Goal: Information Seeking & Learning: Learn about a topic

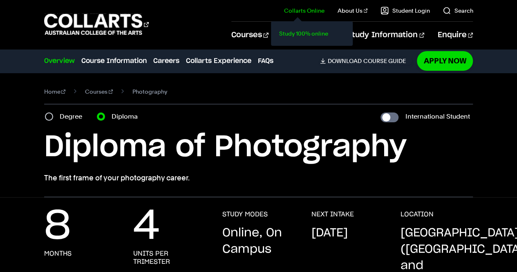
click at [315, 30] on link "Study 100% online" at bounding box center [311, 33] width 69 height 11
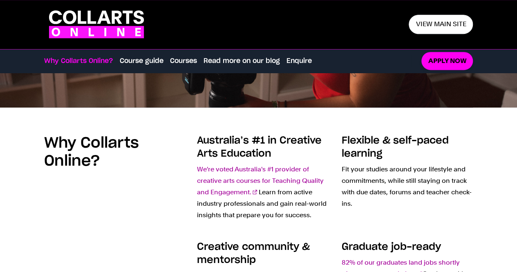
scroll to position [184, 0]
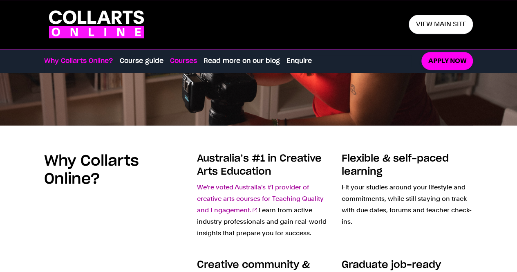
click at [181, 63] on link "Courses" at bounding box center [183, 61] width 27 height 10
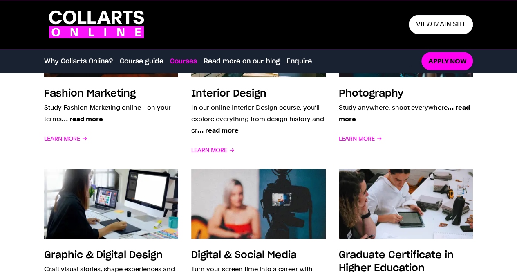
scroll to position [783, 0]
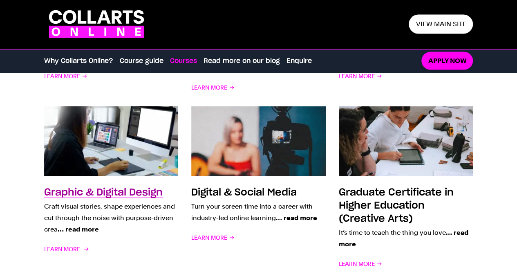
click at [123, 177] on link "Graphic & Digital Design Craft visual stories, shape experiences and cut throug…" at bounding box center [111, 187] width 134 height 163
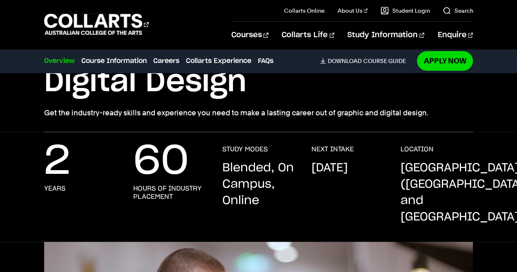
scroll to position [45, 0]
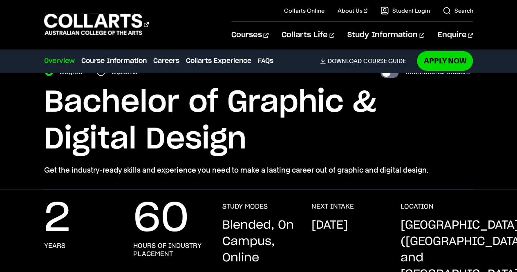
click at [117, 74] on label "Diploma" at bounding box center [127, 71] width 31 height 11
click at [105, 74] on input "Diploma" at bounding box center [101, 72] width 8 height 8
radio input "true"
